Goal: Task Accomplishment & Management: Use online tool/utility

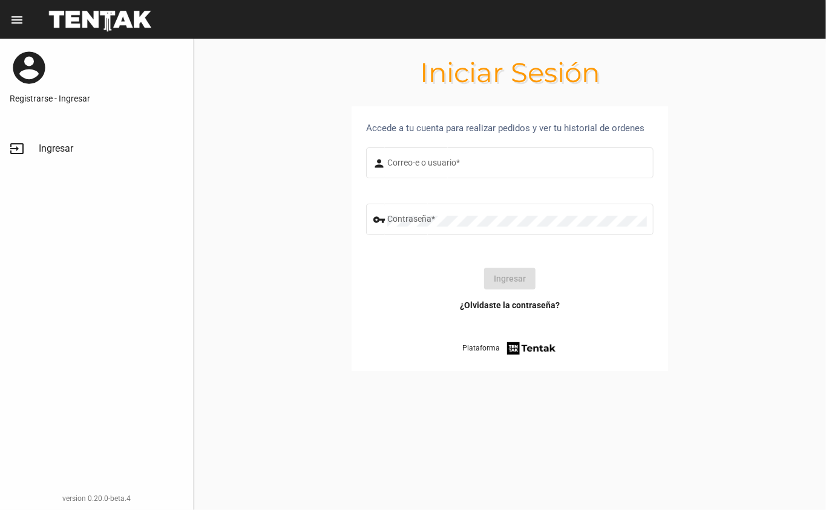
type input "DANKEHMB"
click at [509, 285] on button "Ingresar" at bounding box center [509, 279] width 51 height 22
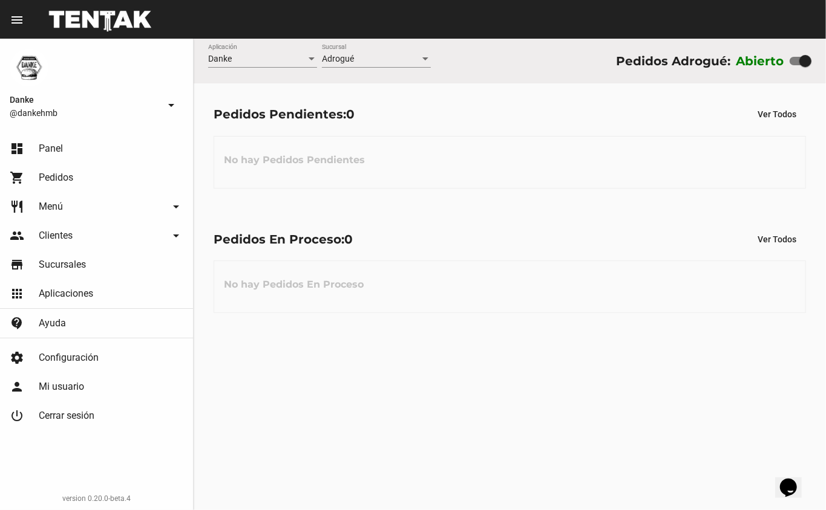
click at [54, 221] on link "people Clientes arrow_drop_down" at bounding box center [96, 235] width 193 height 29
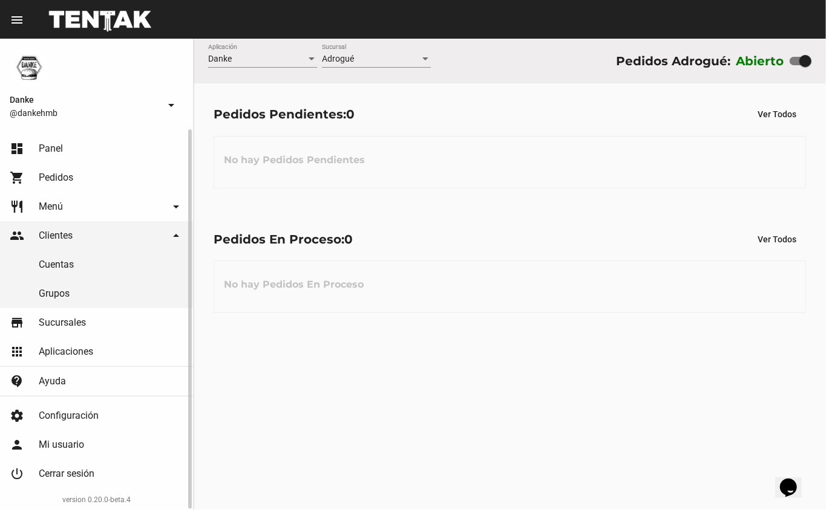
click at [56, 201] on span "Menú" at bounding box center [51, 207] width 24 height 12
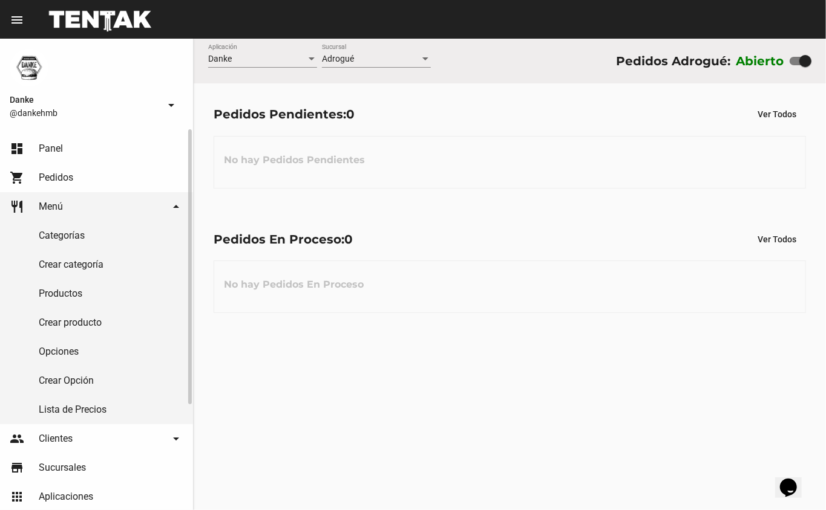
click at [58, 291] on link "Productos" at bounding box center [96, 293] width 193 height 29
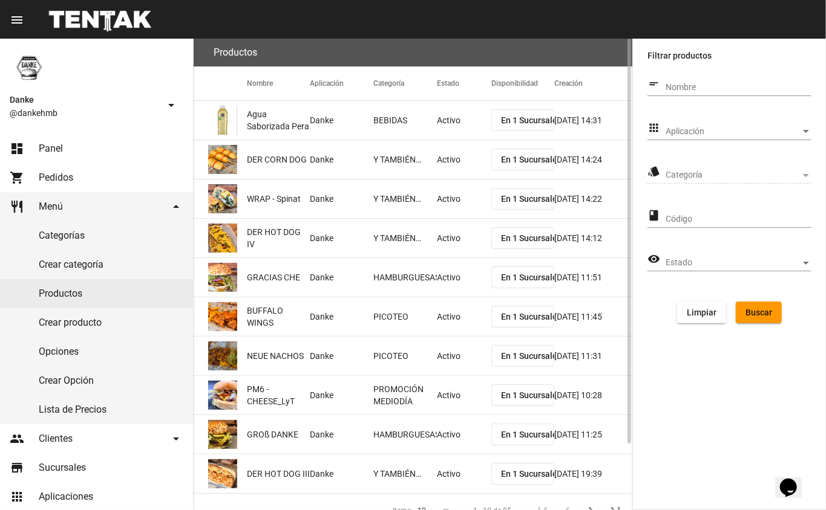
click at [695, 134] on span "Aplicación" at bounding box center [732, 132] width 135 height 10
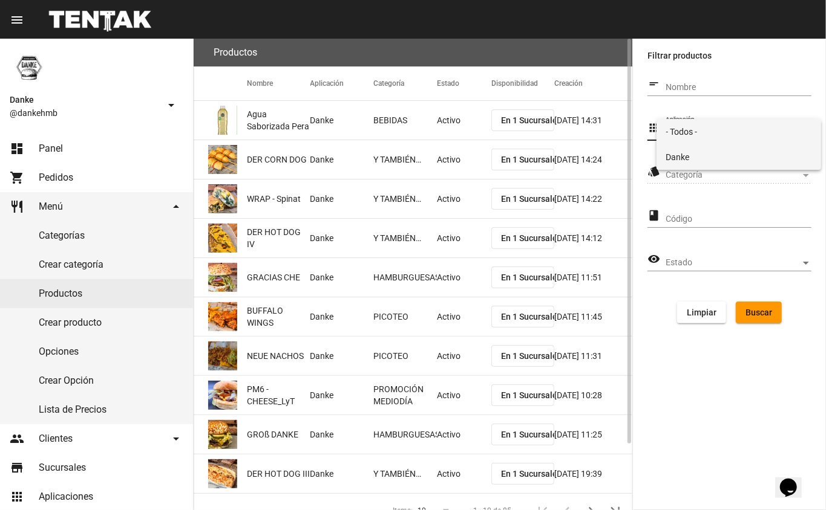
click at [677, 163] on span "Danke" at bounding box center [739, 157] width 146 height 25
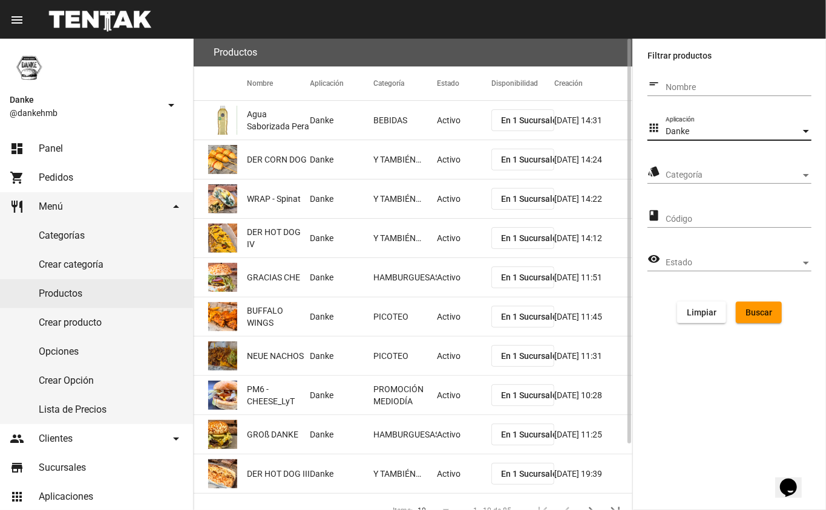
click at [676, 175] on span "Categoría" at bounding box center [732, 176] width 135 height 10
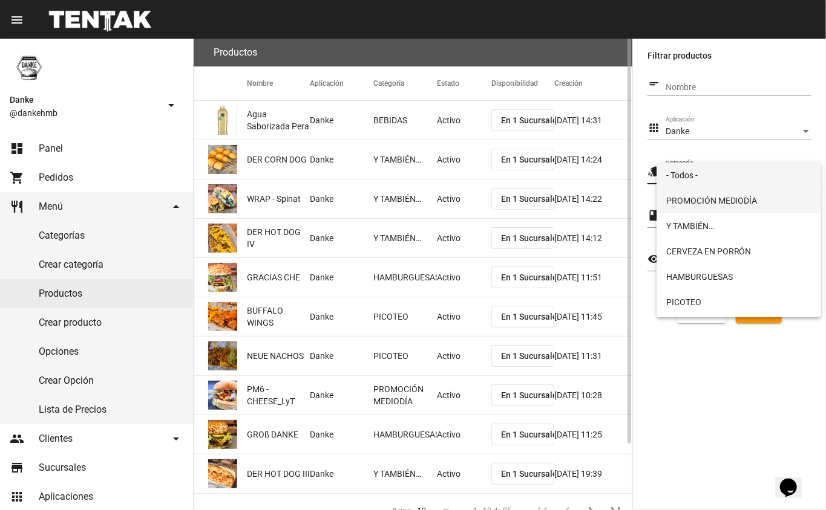
click at [679, 203] on span "PROMOCIÓN MEDIODÍA" at bounding box center [739, 200] width 146 height 25
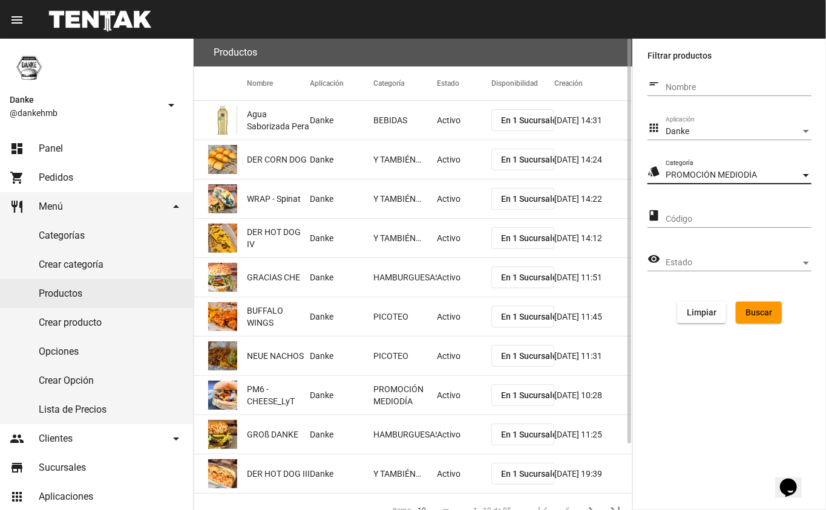
click at [752, 316] on span "Buscar" at bounding box center [758, 313] width 27 height 10
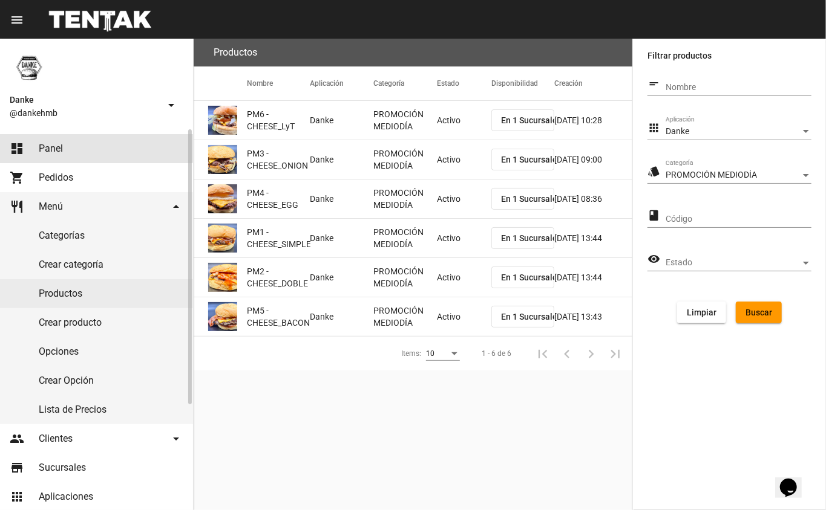
click at [56, 139] on link "dashboard Panel" at bounding box center [96, 148] width 193 height 29
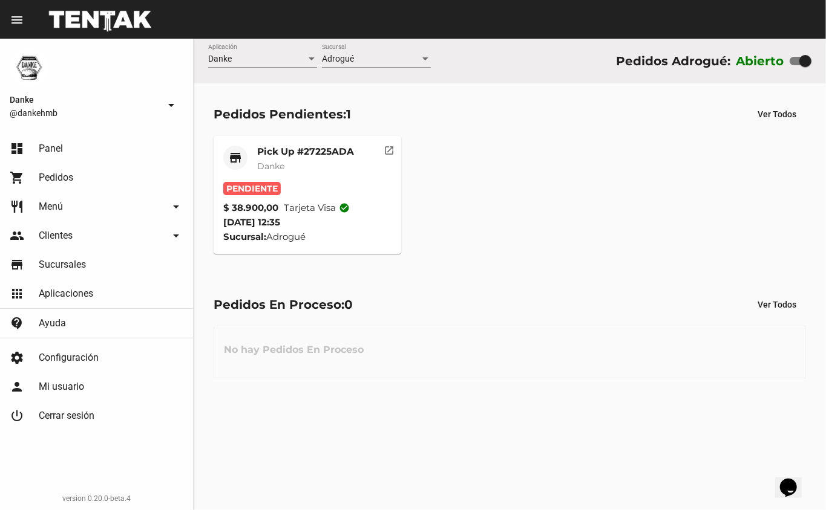
click at [264, 154] on mat-card-title "Pick Up #27225ADA" at bounding box center [305, 152] width 97 height 12
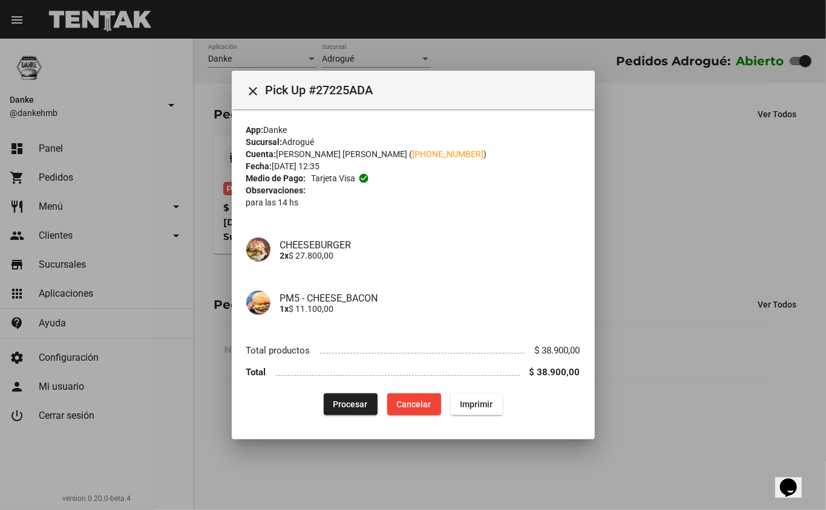
click at [342, 404] on span "Procesar" at bounding box center [350, 405] width 34 height 10
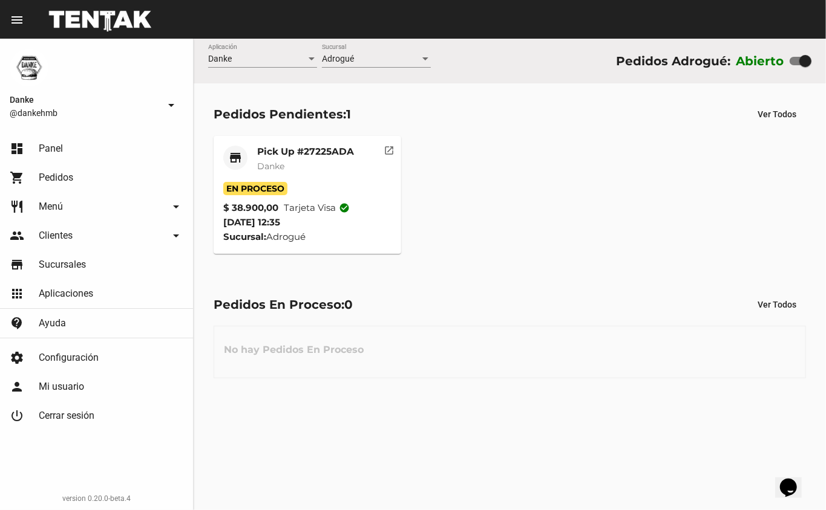
click at [264, 155] on mat-card-title "Pick Up #27225ADA" at bounding box center [305, 152] width 97 height 12
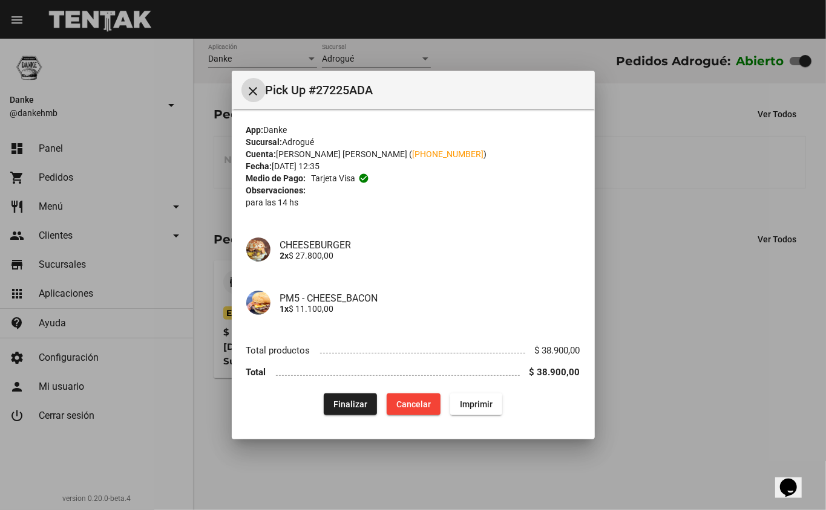
click at [245, 80] on button "close" at bounding box center [253, 90] width 24 height 24
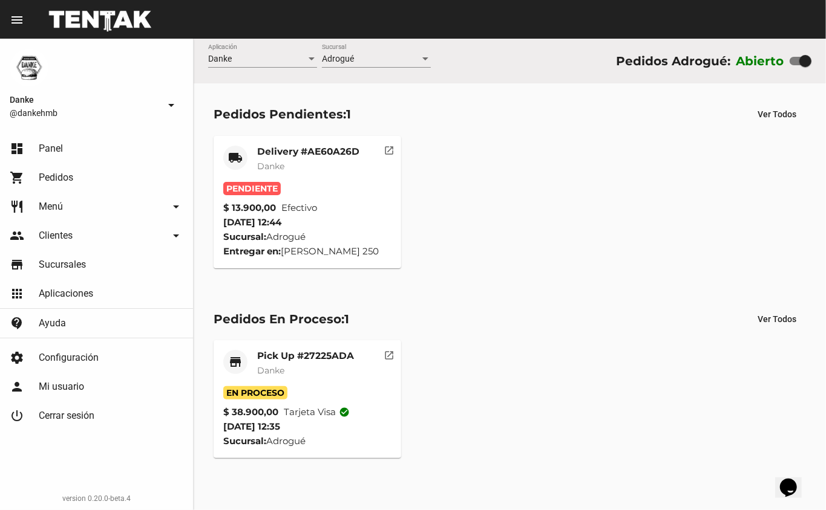
click at [254, 148] on mat-card-header "local_shipping Delivery #AE60A26D Danke" at bounding box center [307, 164] width 169 height 36
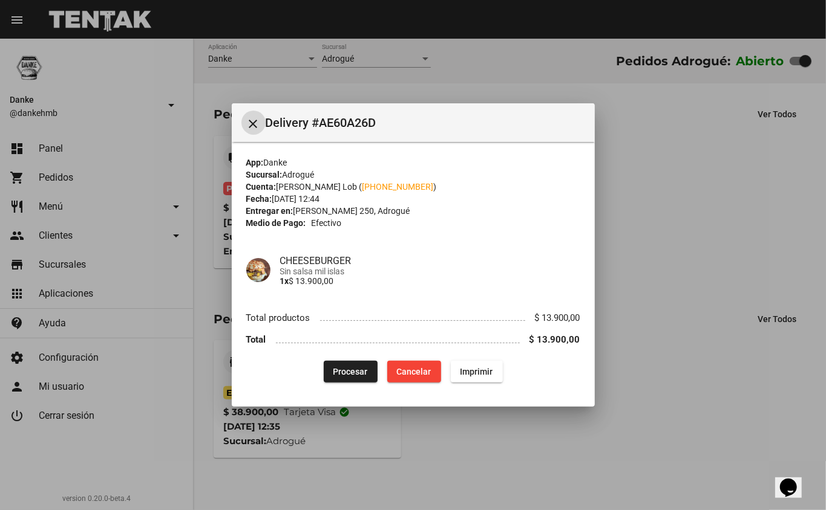
click at [337, 373] on span "Procesar" at bounding box center [350, 372] width 34 height 10
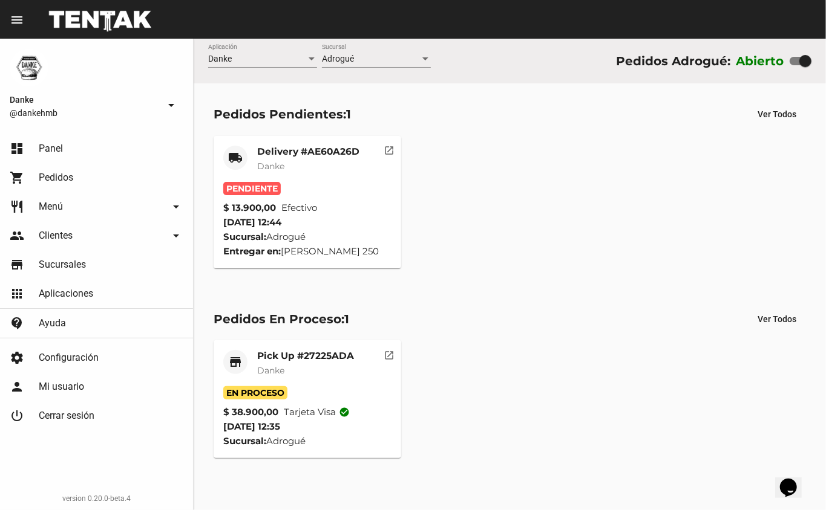
click at [269, 131] on div "local_shipping Delivery #AE60A26D Danke Pendiente $ 13.900,00 Efectivo 22/8/25 …" at bounding box center [509, 202] width 603 height 143
click at [272, 150] on mat-card-title "Delivery #AE60A26D" at bounding box center [308, 152] width 102 height 12
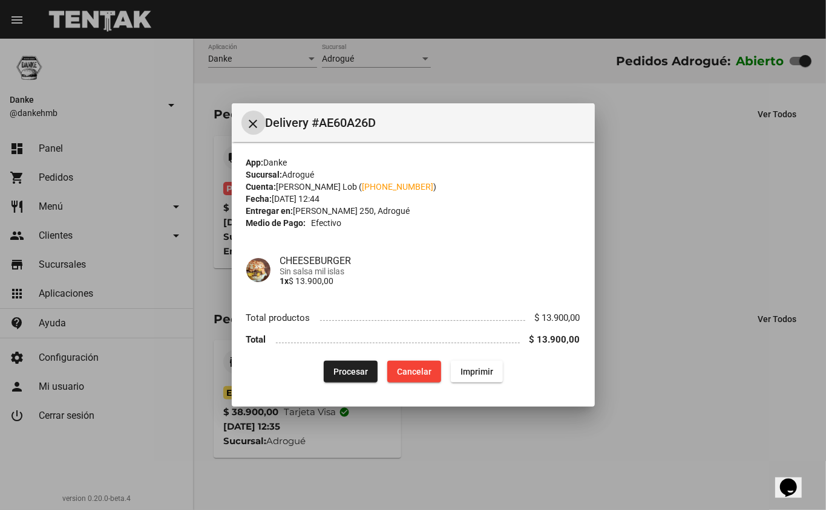
click at [345, 368] on span "Procesar" at bounding box center [350, 372] width 34 height 10
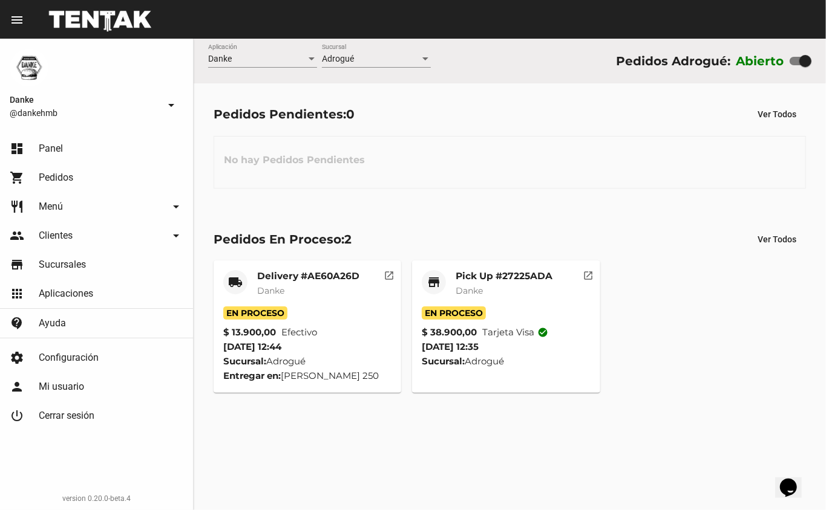
click at [451, 279] on mat-card-header "store Pick Up #27225ADA Danke" at bounding box center [506, 288] width 169 height 36
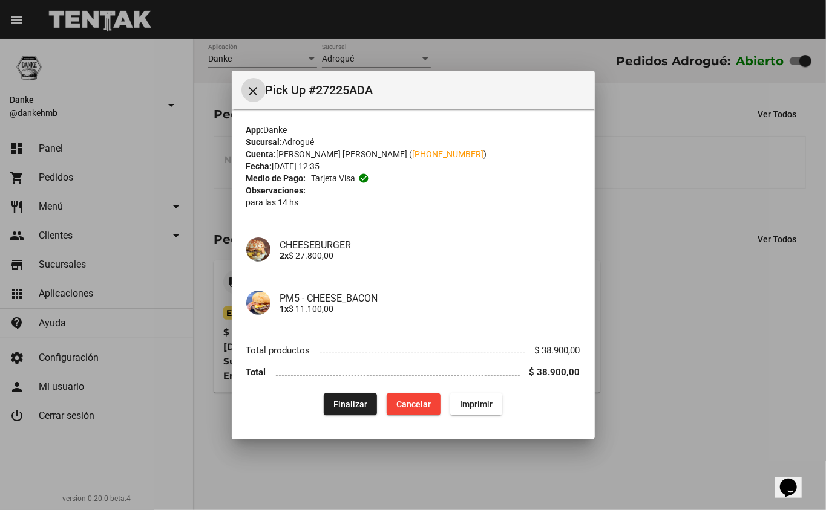
click at [253, 93] on mat-icon "close" at bounding box center [253, 91] width 15 height 15
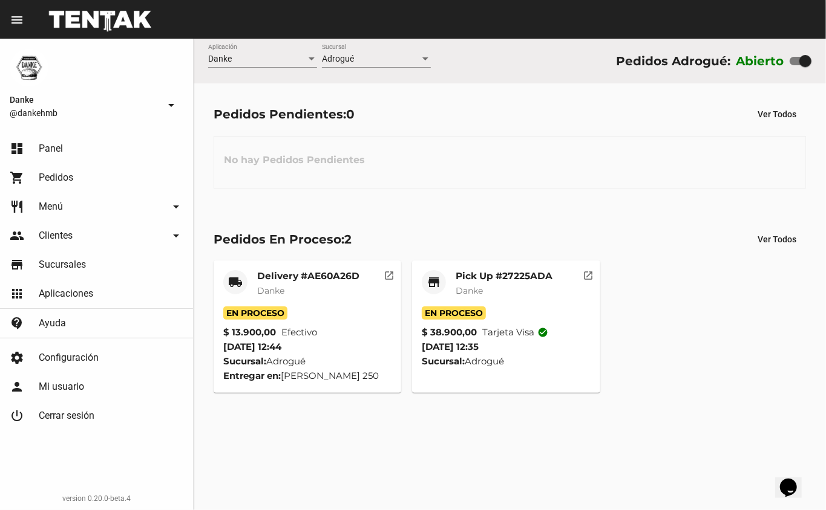
click at [276, 276] on mat-card-title "Delivery #AE60A26D" at bounding box center [308, 276] width 102 height 12
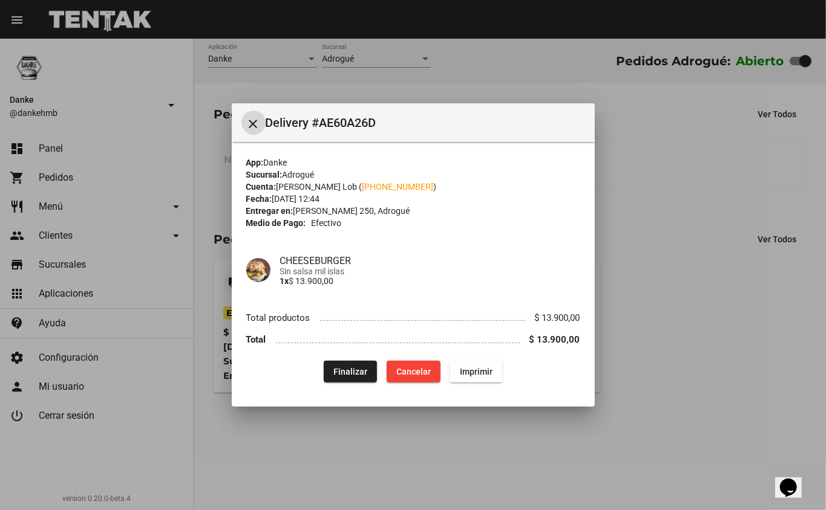
click at [337, 371] on span "Finalizar" at bounding box center [350, 372] width 34 height 10
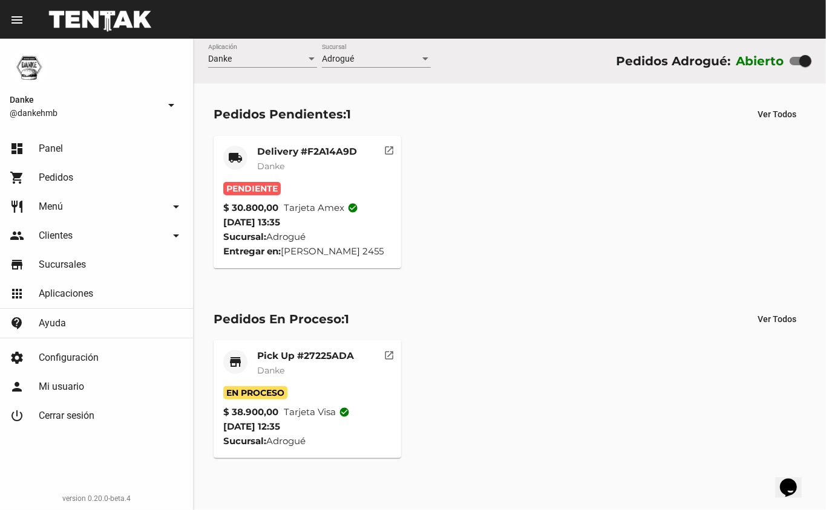
click at [313, 167] on mat-card-subtitle "Danke" at bounding box center [307, 166] width 100 height 12
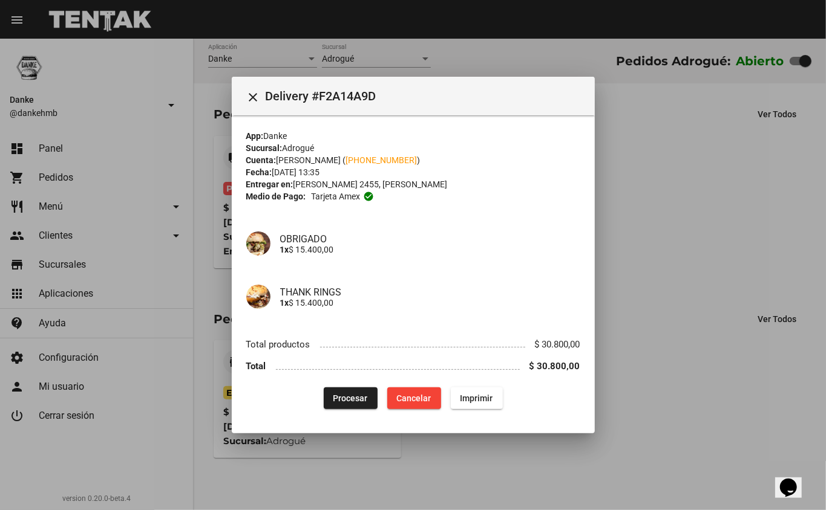
click at [344, 400] on span "Procesar" at bounding box center [350, 399] width 34 height 10
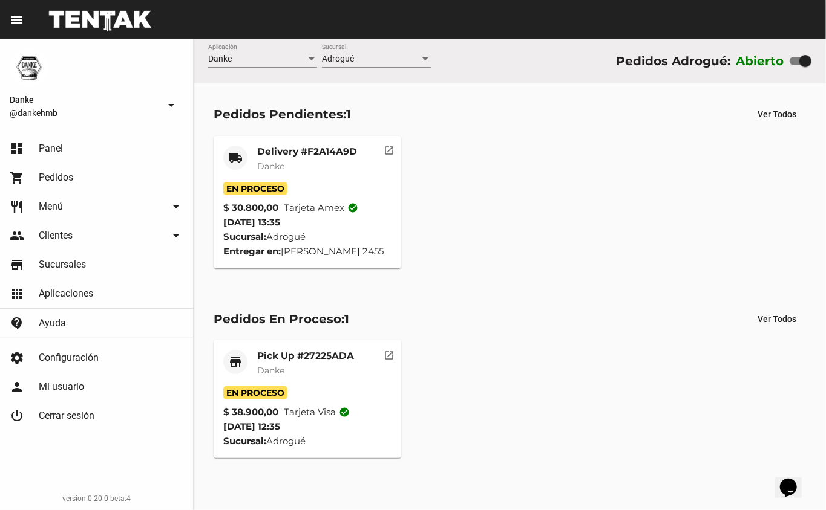
click at [245, 149] on div "local_shipping" at bounding box center [235, 158] width 24 height 24
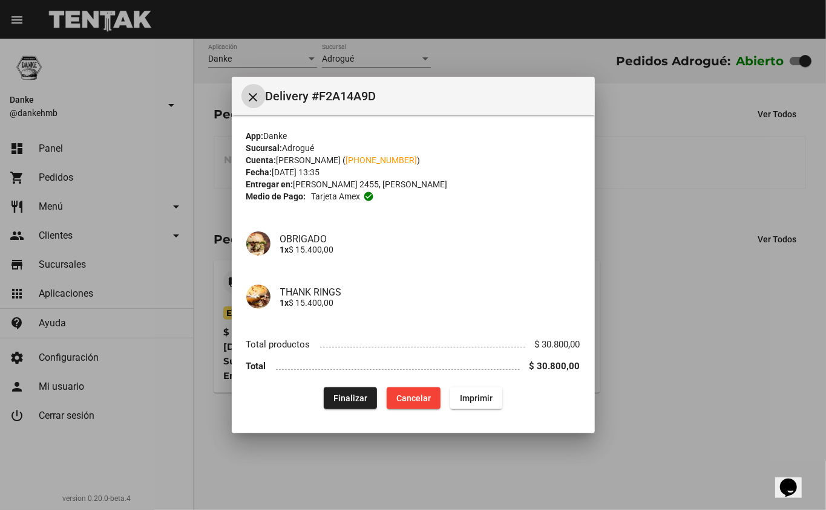
click at [255, 91] on mat-icon "close" at bounding box center [253, 97] width 15 height 15
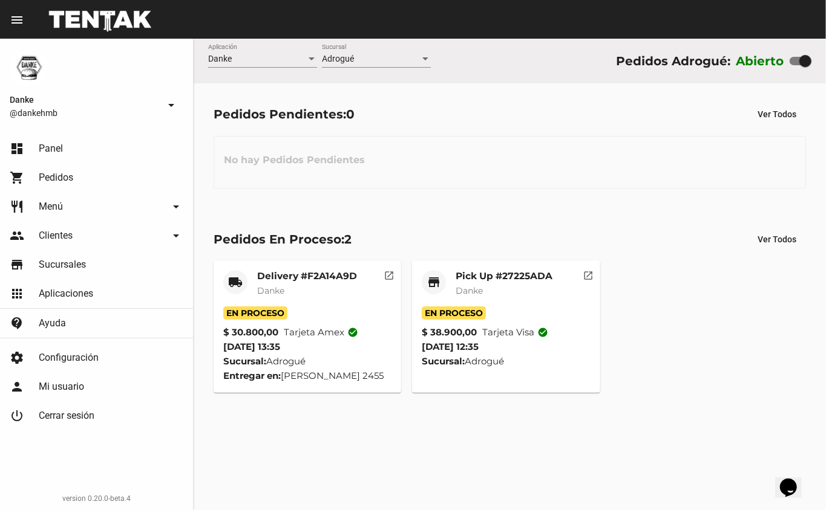
click at [680, 327] on div "local_shipping Delivery #F2A14A9D Danke En Proceso $ 30.800,00 Tarjeta amex che…" at bounding box center [509, 326] width 603 height 143
click at [262, 281] on mat-card-title "Delivery #F2A14A9D" at bounding box center [307, 276] width 100 height 12
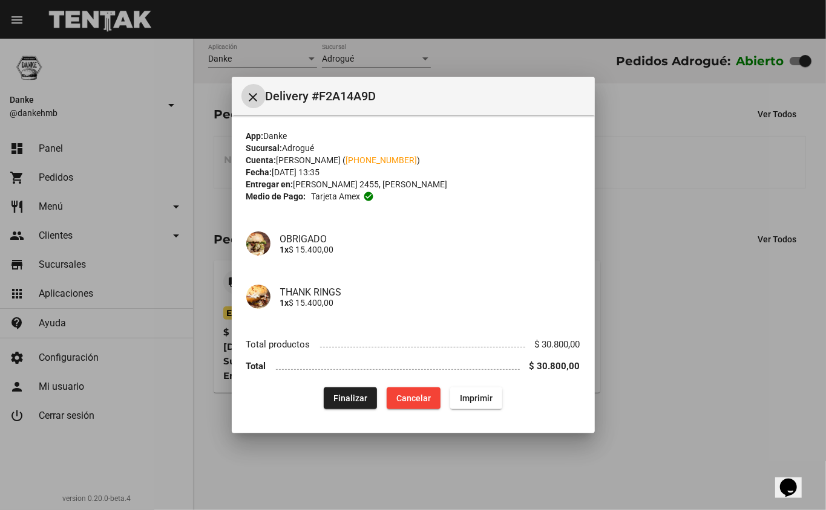
click at [259, 97] on mat-icon "close" at bounding box center [253, 97] width 15 height 15
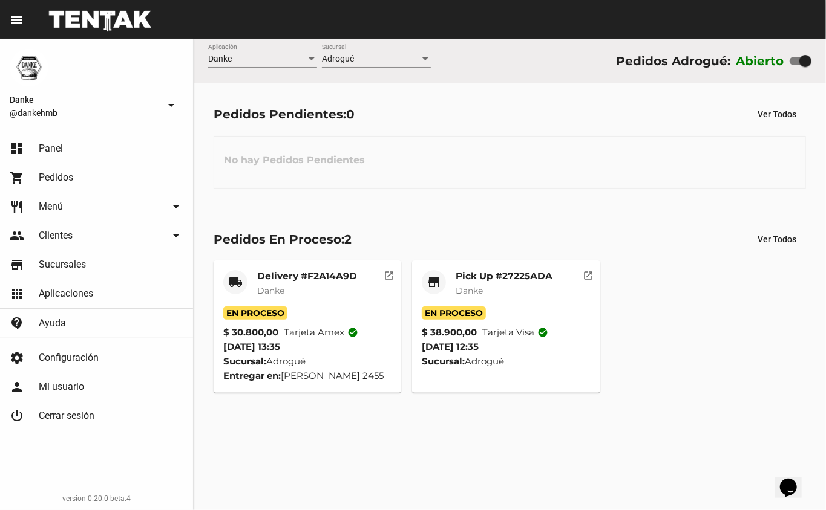
click at [269, 291] on span "Danke" at bounding box center [270, 290] width 27 height 11
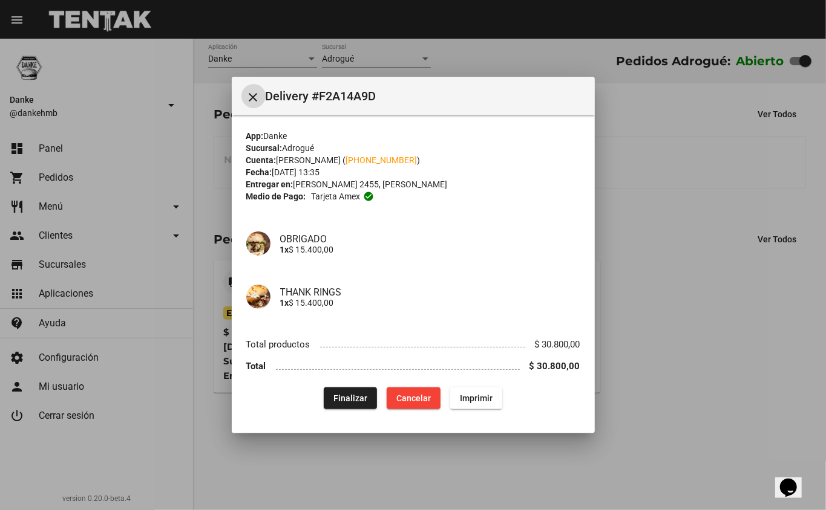
click at [345, 398] on span "Finalizar" at bounding box center [350, 399] width 34 height 10
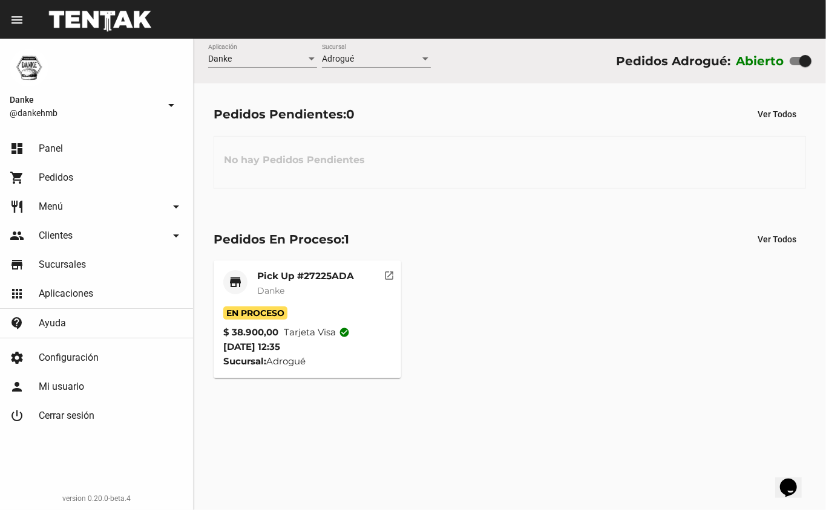
click at [255, 277] on mat-card-header "store Pick Up #27225ADA Danke" at bounding box center [307, 288] width 169 height 36
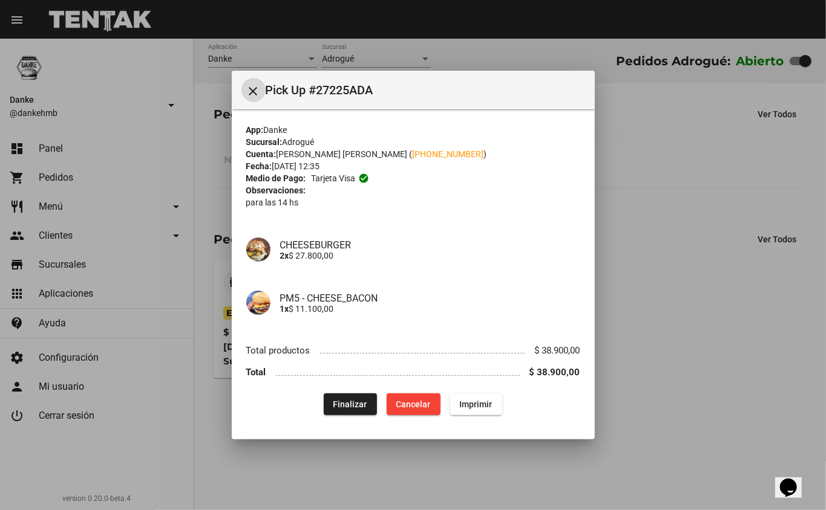
click at [349, 404] on span "Finalizar" at bounding box center [350, 405] width 34 height 10
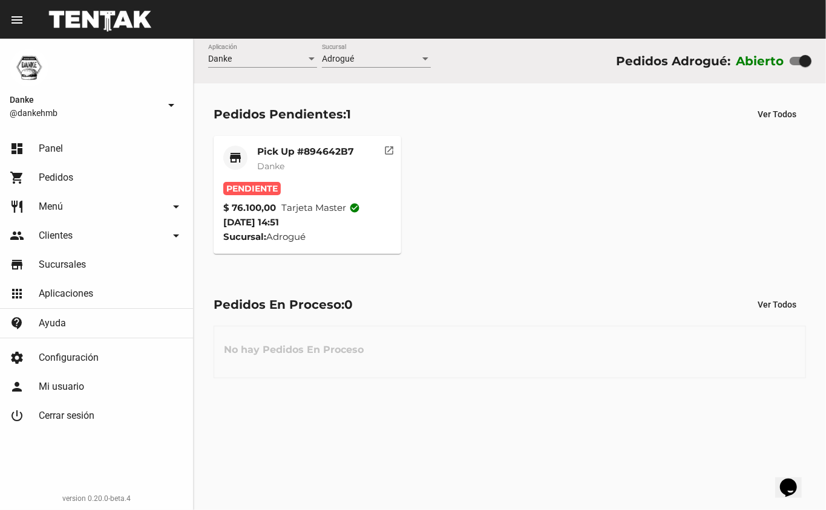
click at [281, 149] on mat-card-title "Pick Up #894642B7" at bounding box center [305, 152] width 97 height 12
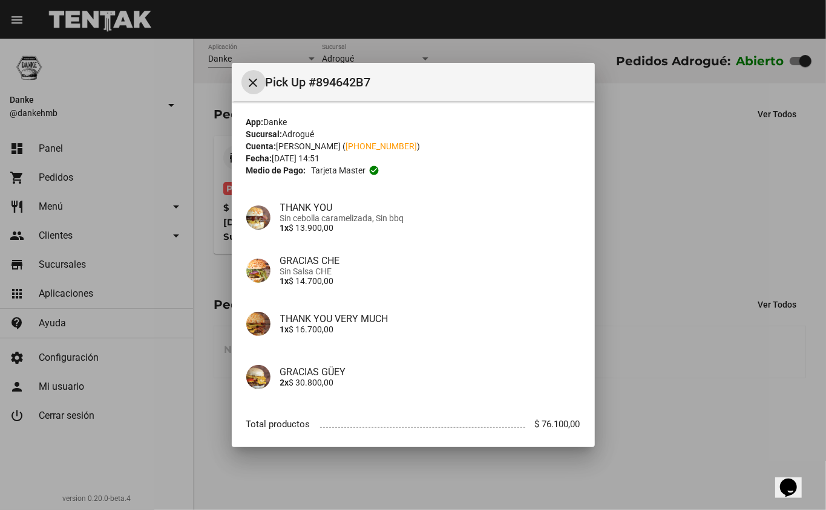
click at [383, 148] on link "+54 1125516509" at bounding box center [381, 147] width 71 height 10
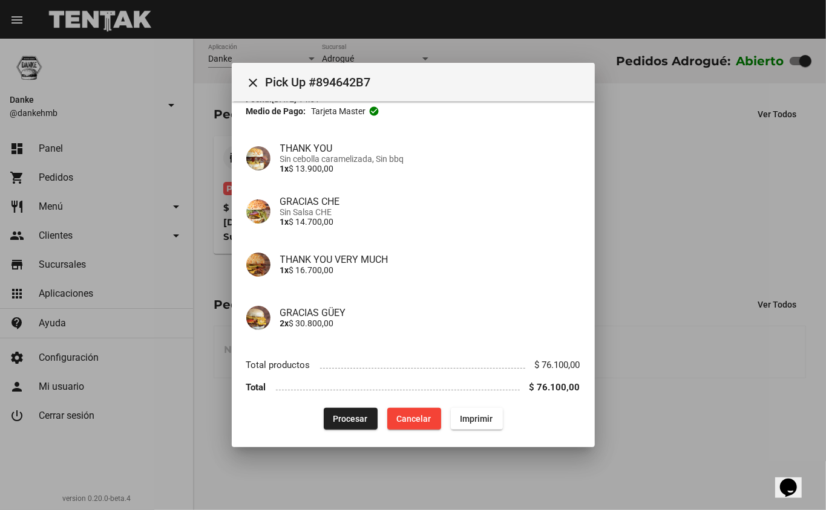
scroll to position [64, 0]
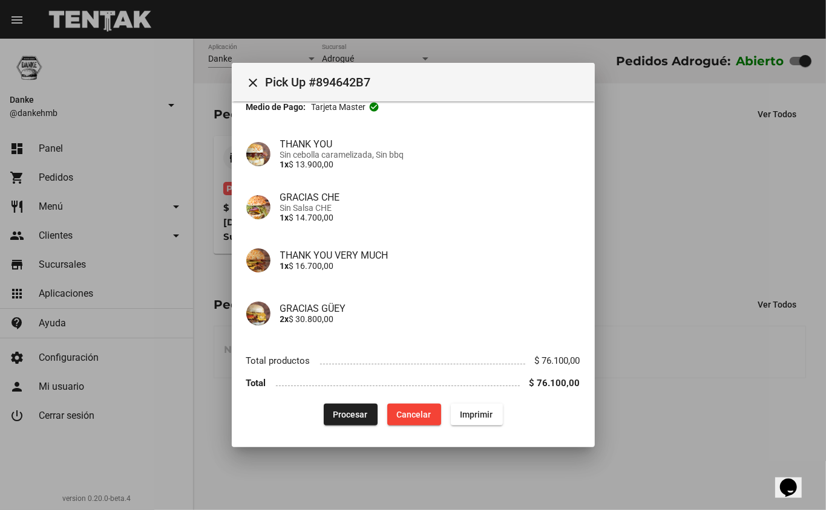
click at [335, 404] on button "Procesar" at bounding box center [351, 415] width 54 height 22
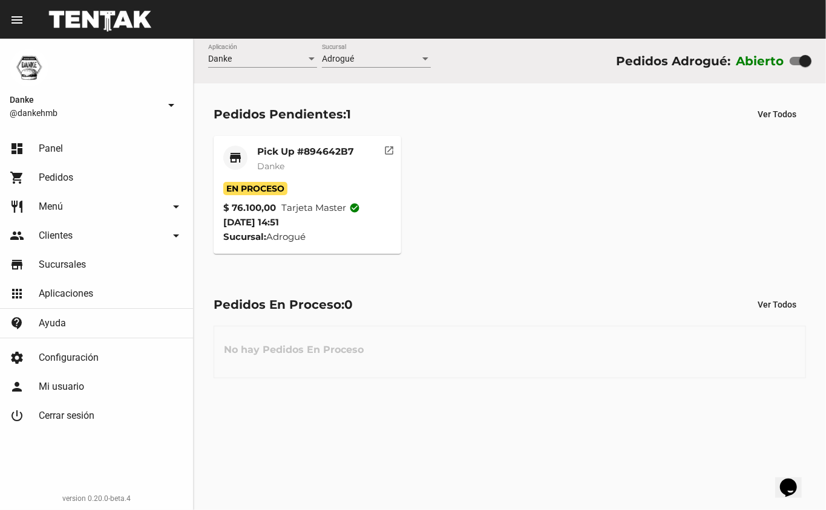
click at [291, 151] on mat-card-title "Pick Up #894642B7" at bounding box center [305, 152] width 97 height 12
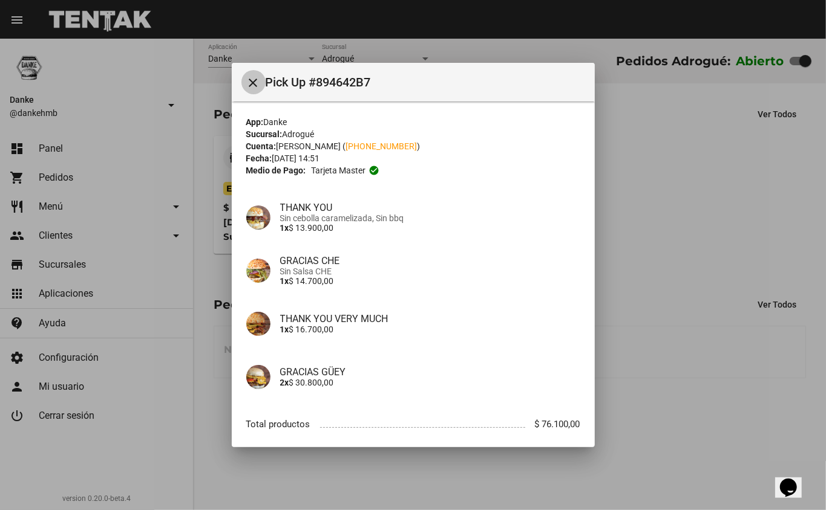
click at [255, 78] on mat-icon "close" at bounding box center [253, 83] width 15 height 15
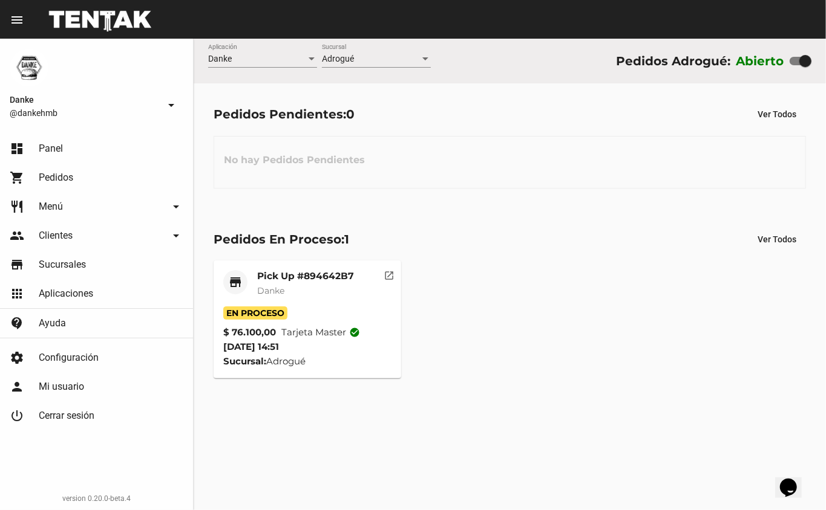
click at [290, 276] on mat-card-title "Pick Up #894642B7" at bounding box center [305, 276] width 97 height 12
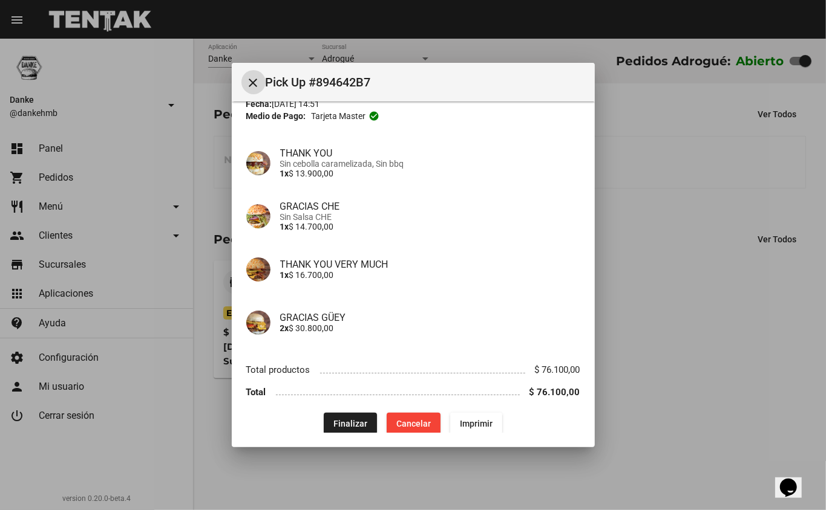
scroll to position [66, 0]
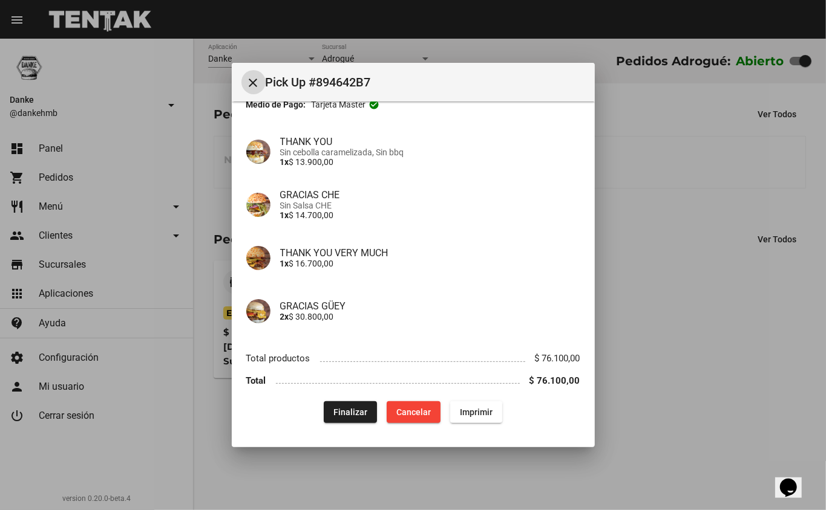
click at [339, 412] on span "Finalizar" at bounding box center [350, 413] width 34 height 10
